Goal: Find specific page/section: Find specific page/section

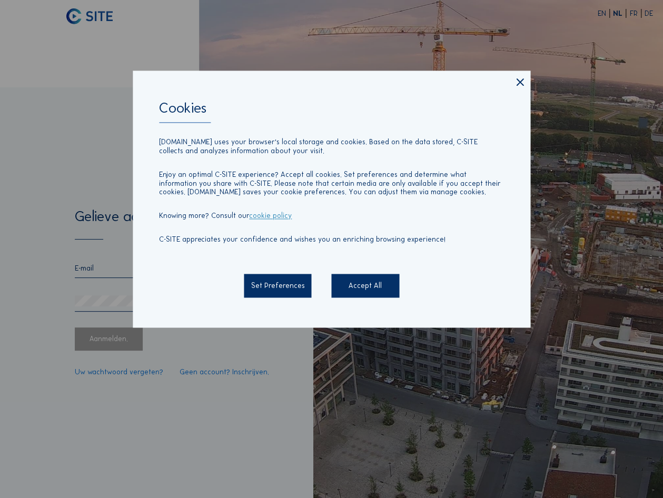
type input "[PERSON_NAME][EMAIL_ADDRESS][DOMAIN_NAME]"
click at [350, 286] on div "Accept All" at bounding box center [364, 285] width 67 height 23
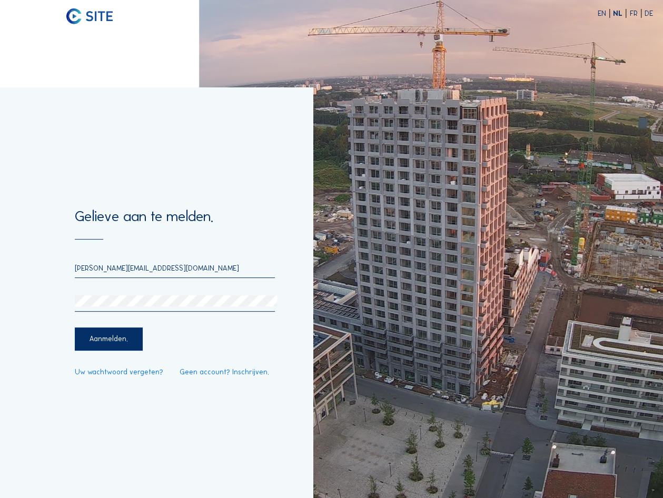
click at [117, 344] on div "Aanmelden." at bounding box center [108, 339] width 67 height 23
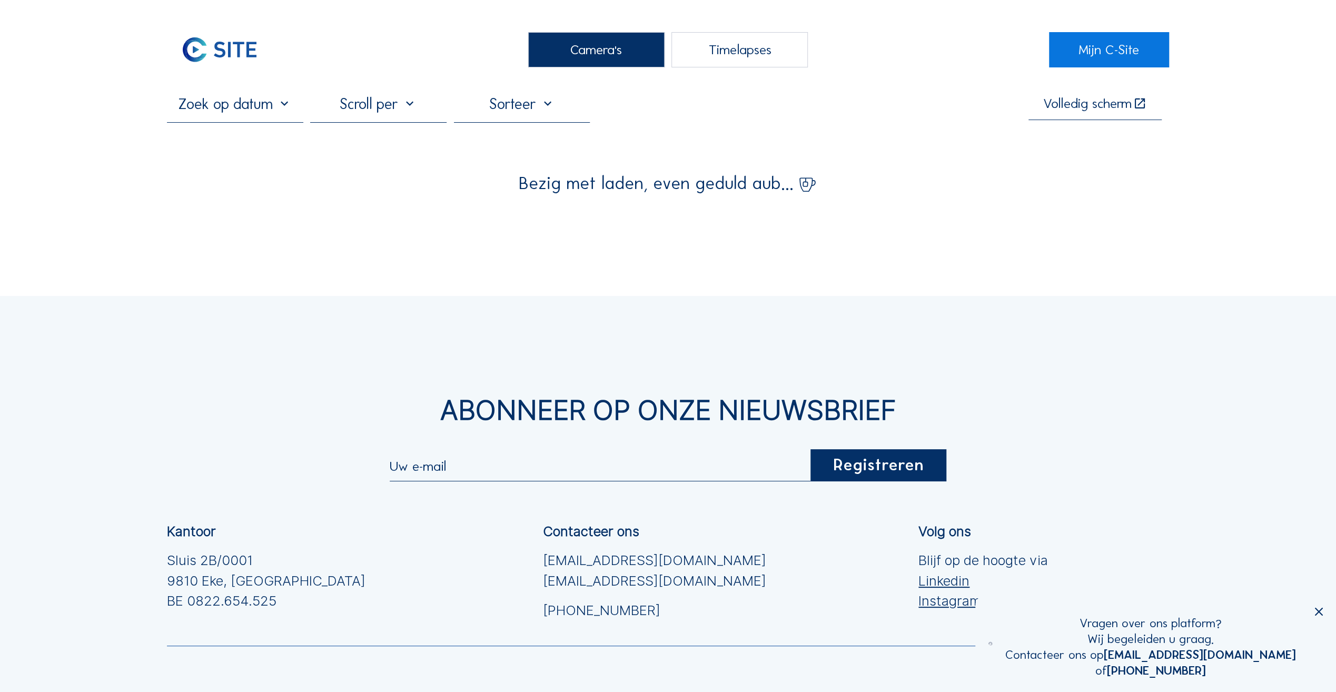
click at [595, 55] on div "Camera's" at bounding box center [596, 49] width 136 height 35
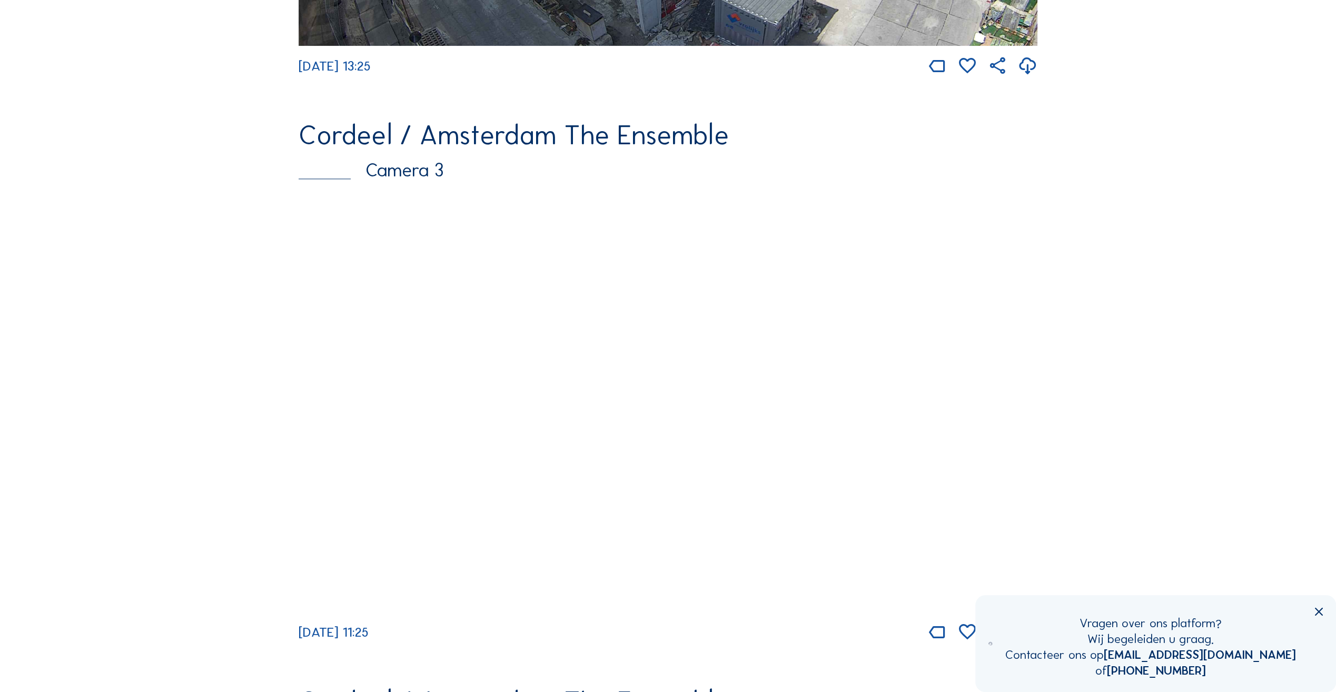
scroll to position [1159, 0]
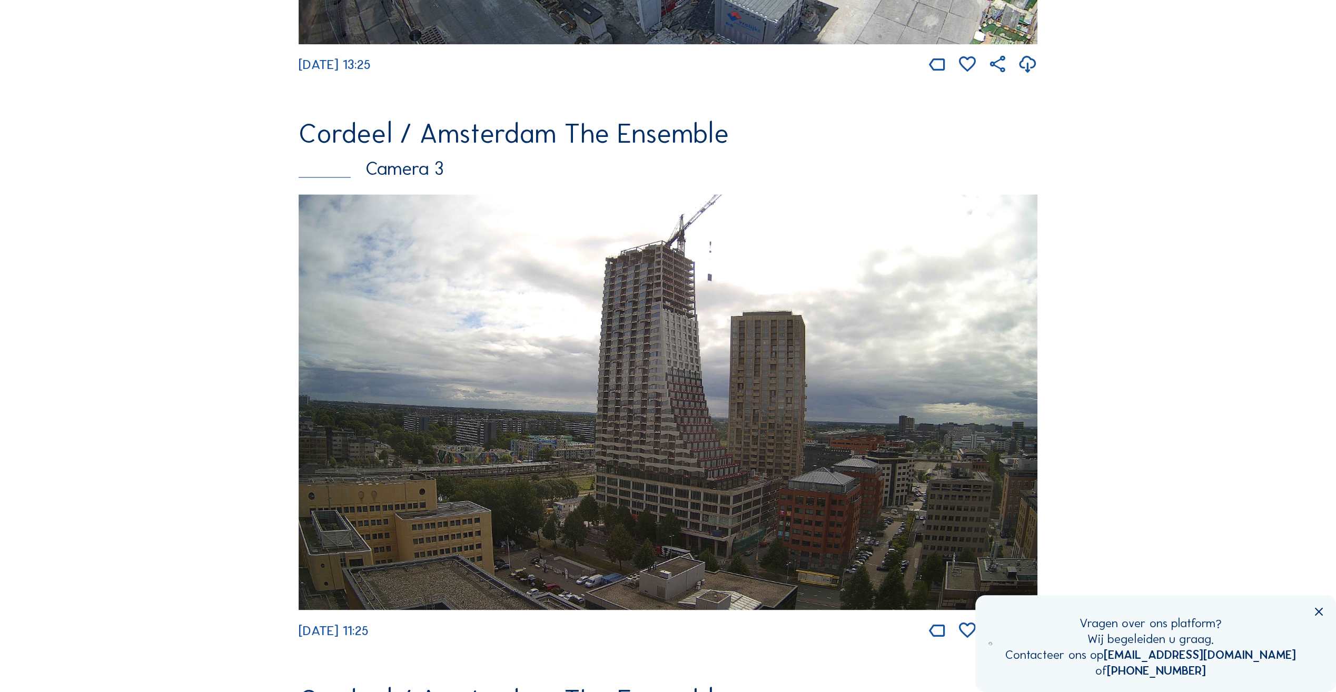
click at [612, 342] on img at bounding box center [668, 401] width 739 height 415
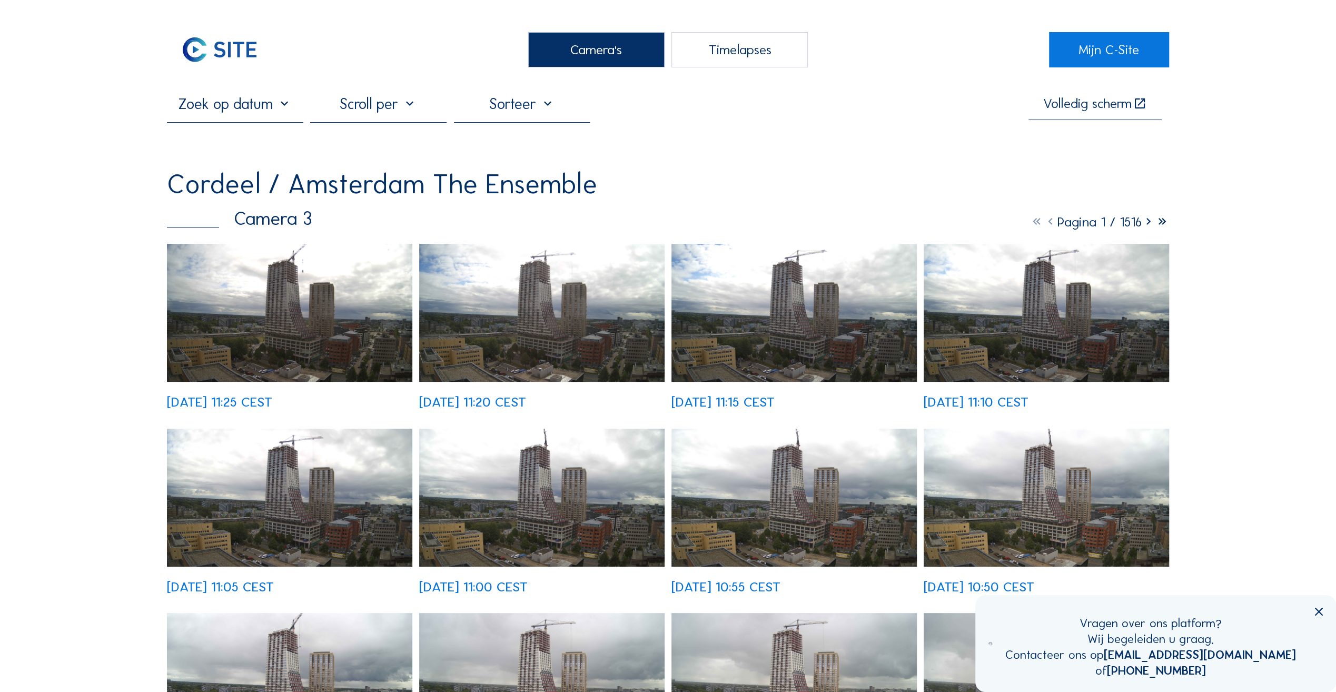
click at [354, 345] on img at bounding box center [289, 313] width 245 height 138
